Goal: Task Accomplishment & Management: Manage account settings

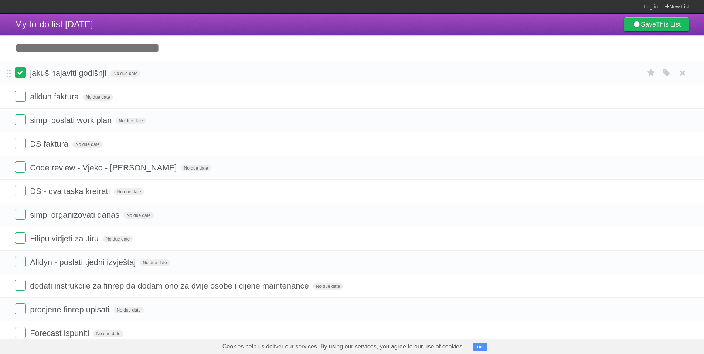
click at [21, 76] on label at bounding box center [20, 72] width 11 height 11
click at [24, 121] on label at bounding box center [20, 119] width 11 height 11
click at [20, 142] on label at bounding box center [20, 143] width 11 height 11
click at [17, 101] on label at bounding box center [20, 96] width 11 height 11
click at [17, 196] on label at bounding box center [20, 190] width 11 height 11
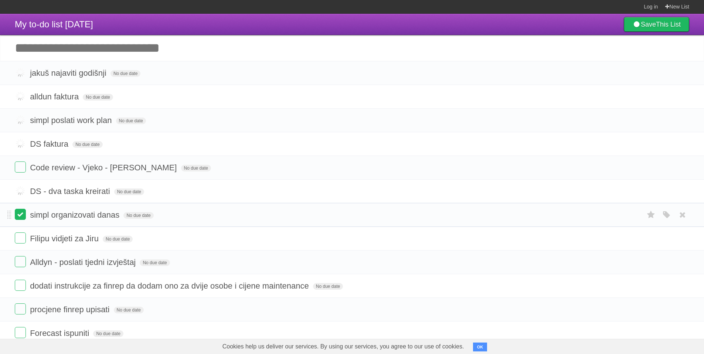
click at [20, 214] on label at bounding box center [20, 214] width 11 height 11
click at [18, 241] on label at bounding box center [20, 238] width 11 height 11
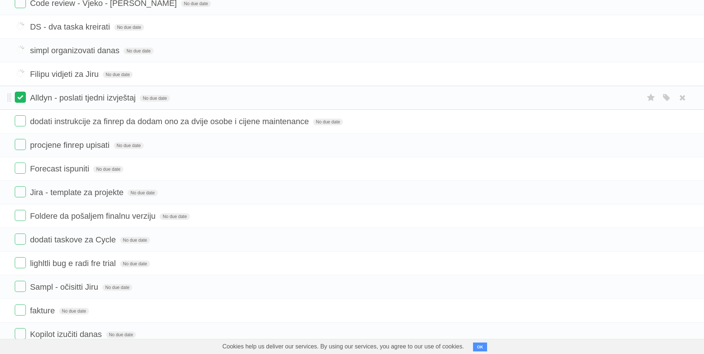
scroll to position [166, 0]
click at [18, 147] on label at bounding box center [20, 143] width 11 height 11
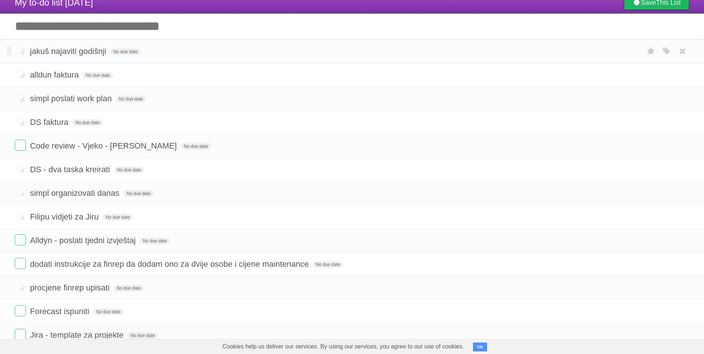
scroll to position [0, 0]
